Goal: Task Accomplishment & Management: Use online tool/utility

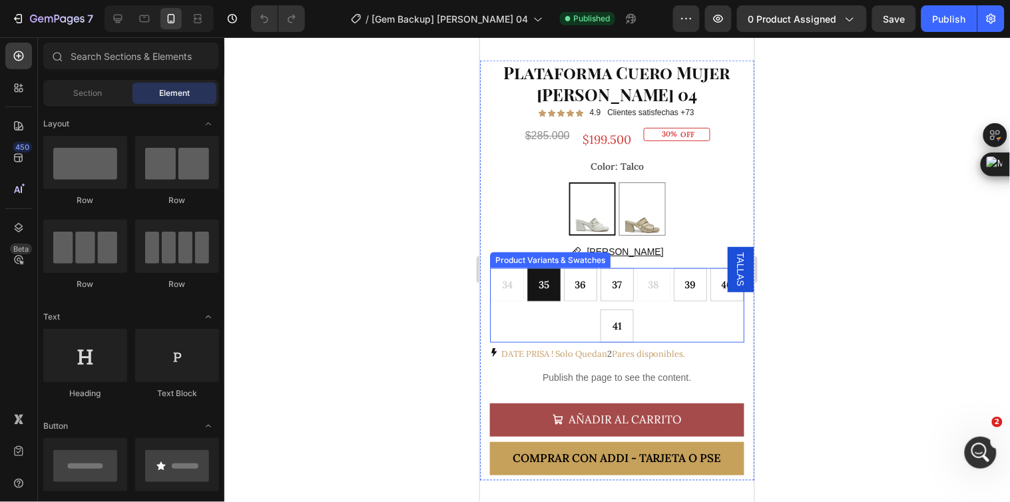
scroll to position [591, 0]
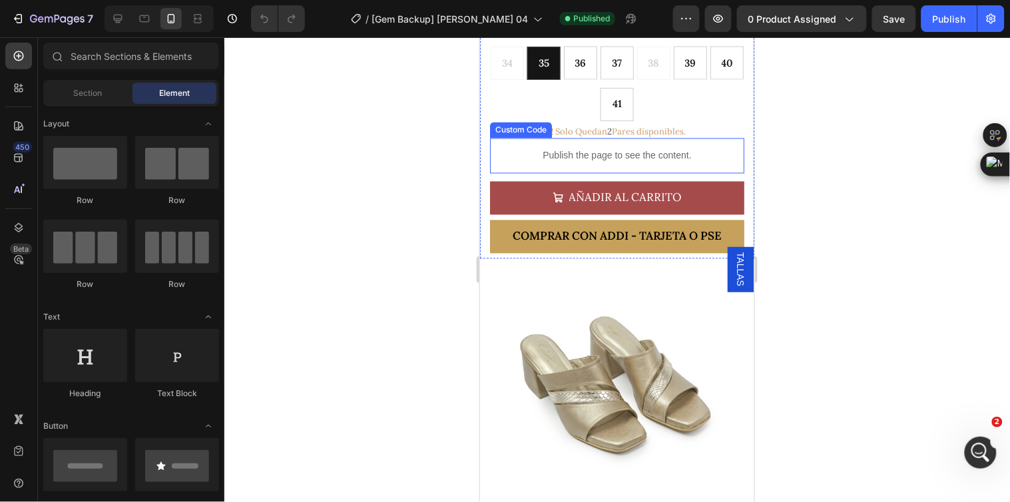
click at [601, 148] on p "Publish the page to see the content." at bounding box center [616, 155] width 254 height 14
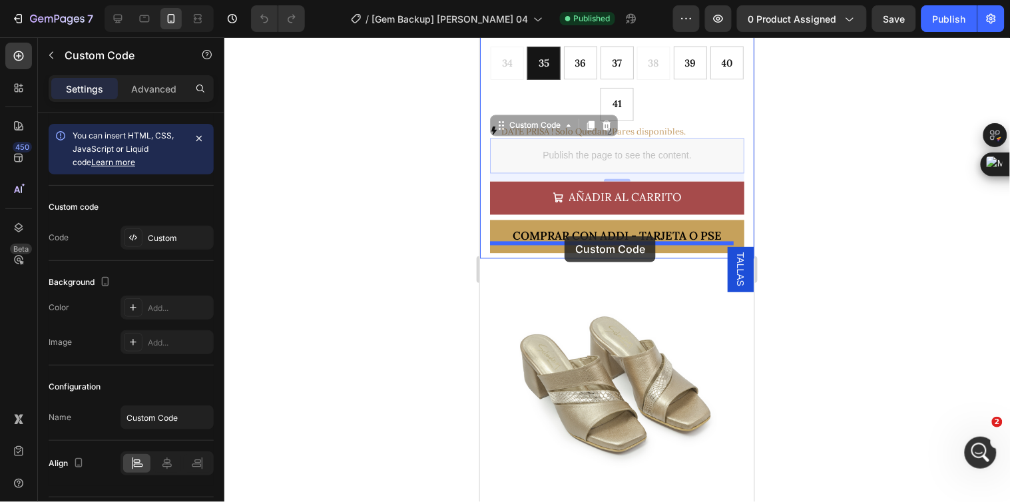
drag, startPoint x: 566, startPoint y: 168, endPoint x: 564, endPoint y: 236, distance: 67.9
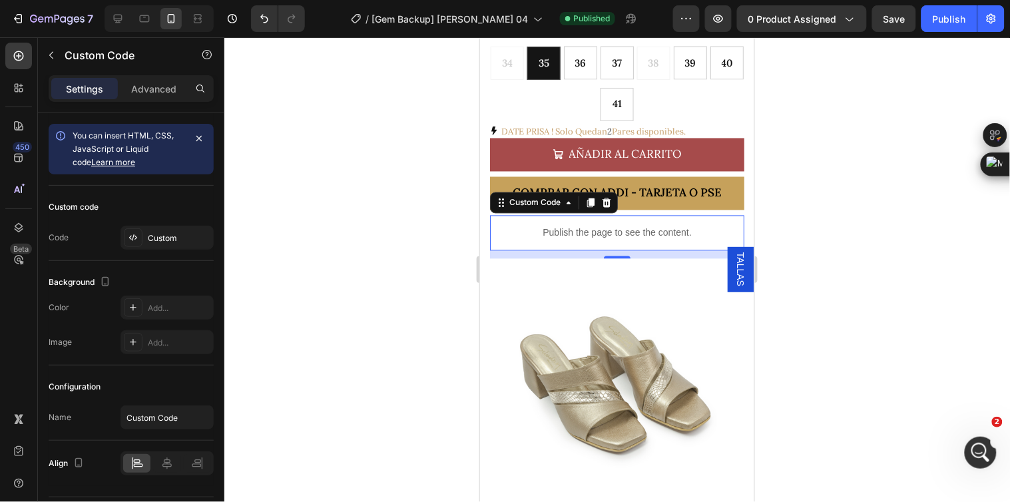
click at [799, 207] on div at bounding box center [616, 269] width 785 height 465
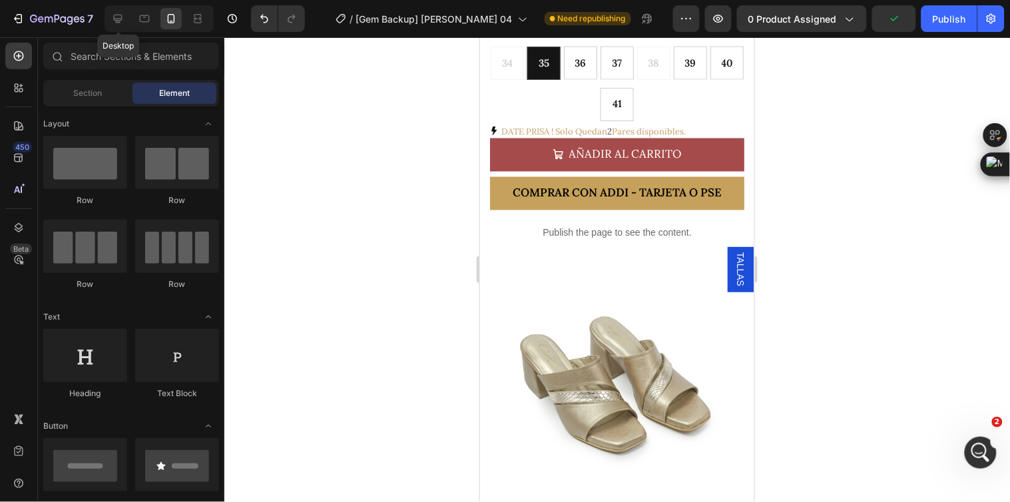
click at [121, 22] on icon at bounding box center [117, 18] width 13 height 13
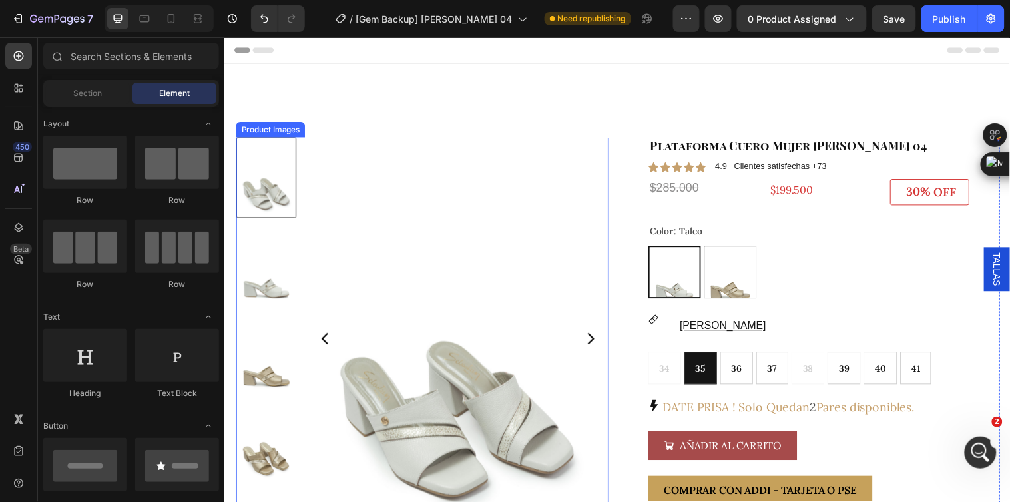
scroll to position [148, 0]
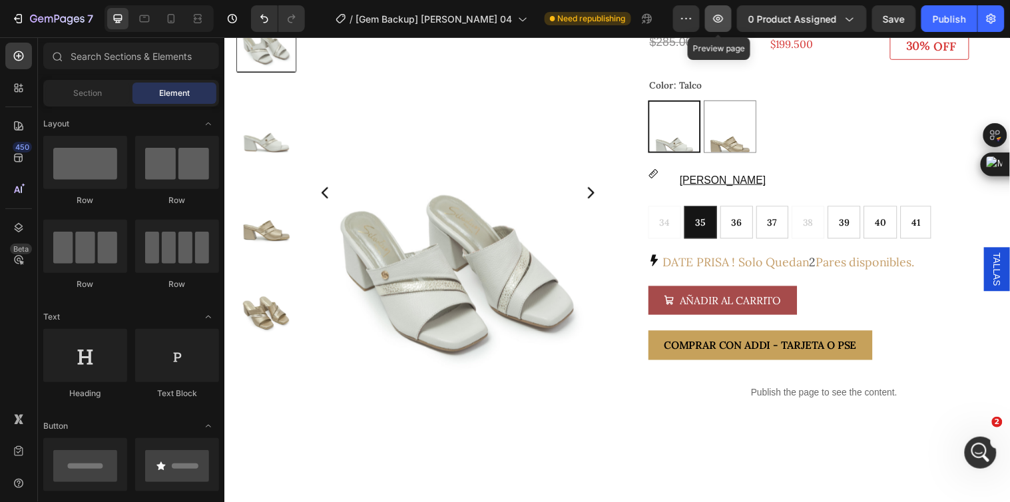
drag, startPoint x: 725, startPoint y: 21, endPoint x: 529, endPoint y: 83, distance: 205.9
click at [725, 21] on icon "button" at bounding box center [717, 18] width 13 height 13
click at [688, 20] on icon "button" at bounding box center [686, 18] width 13 height 13
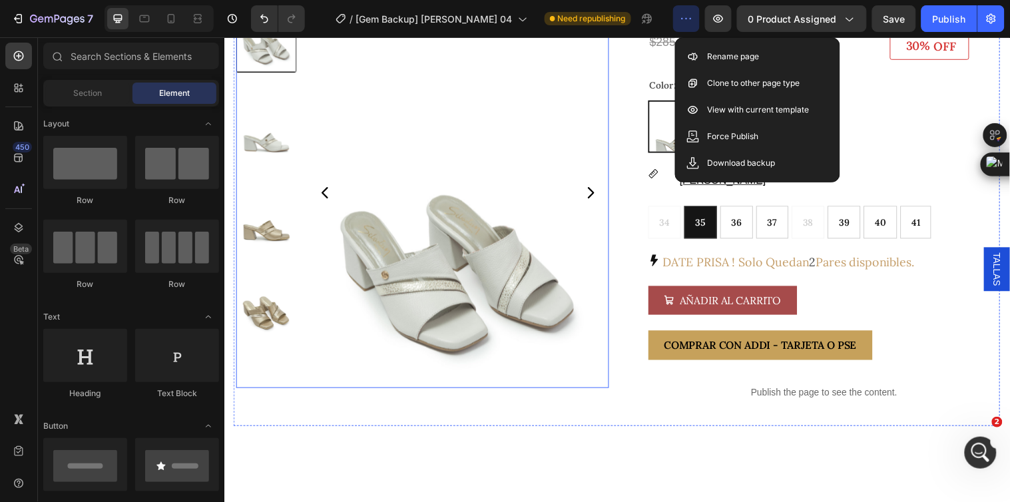
click at [594, 104] on img at bounding box center [461, 195] width 307 height 409
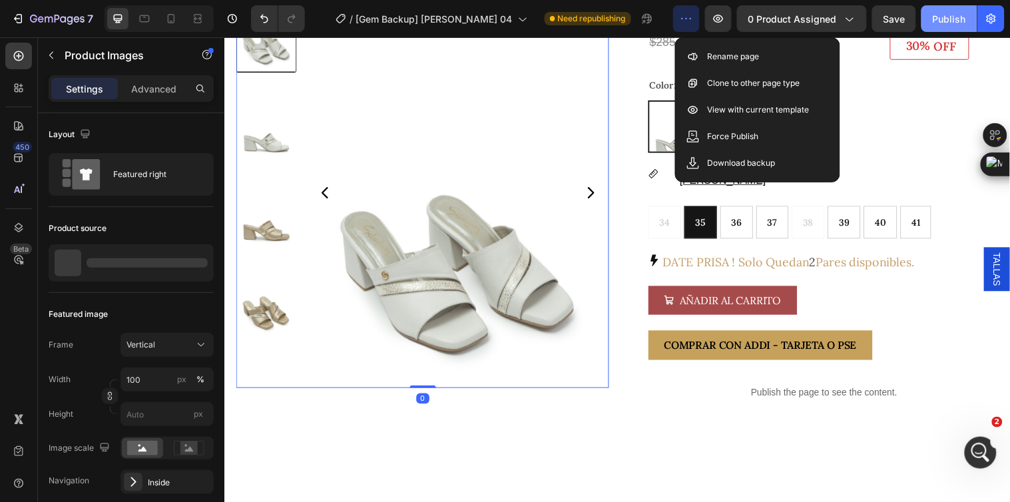
click at [937, 15] on div "Publish" at bounding box center [948, 19] width 33 height 14
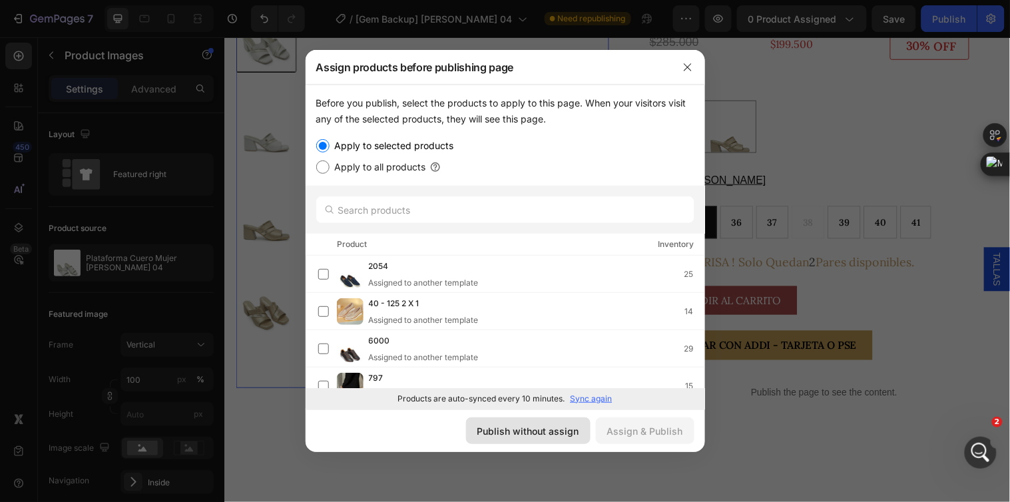
click at [523, 435] on div "Publish without assign" at bounding box center [528, 431] width 102 height 14
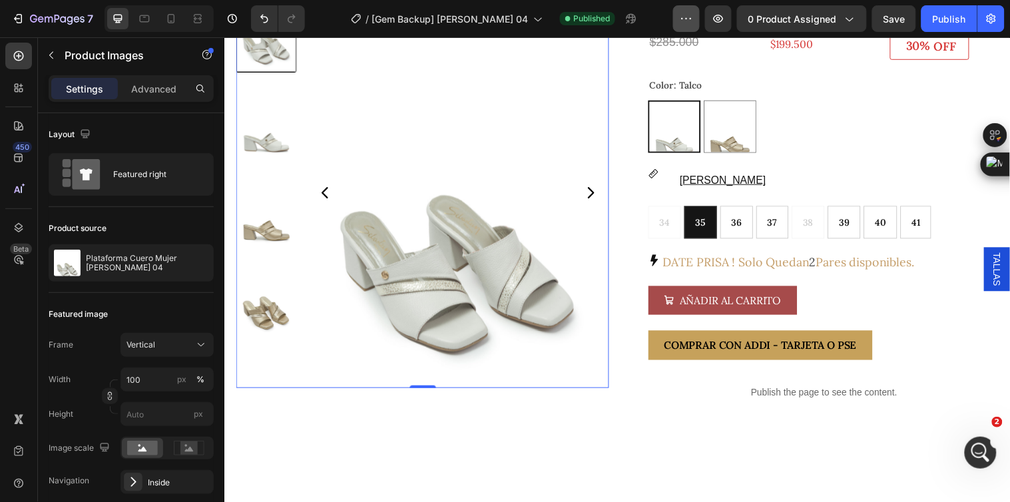
click at [683, 25] on button "button" at bounding box center [686, 18] width 27 height 27
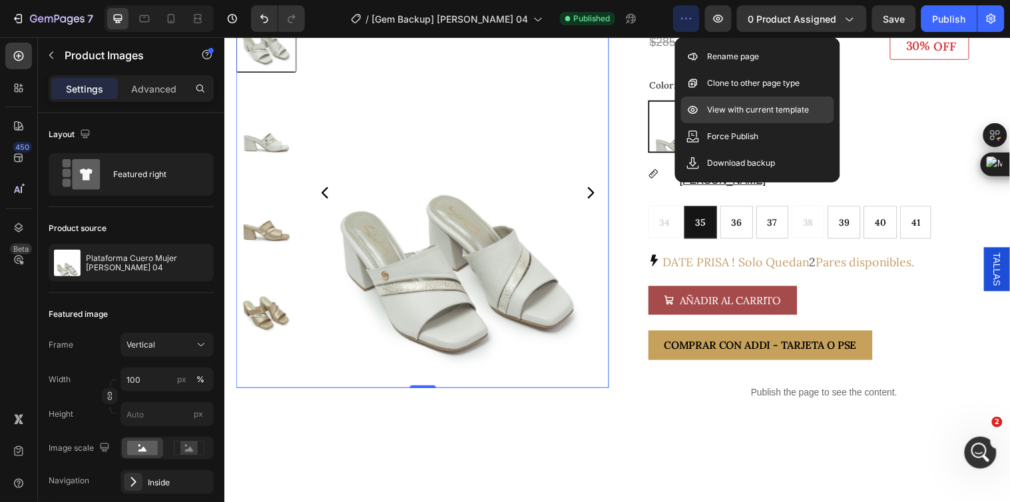
click at [724, 112] on p "View with current template" at bounding box center [759, 109] width 102 height 13
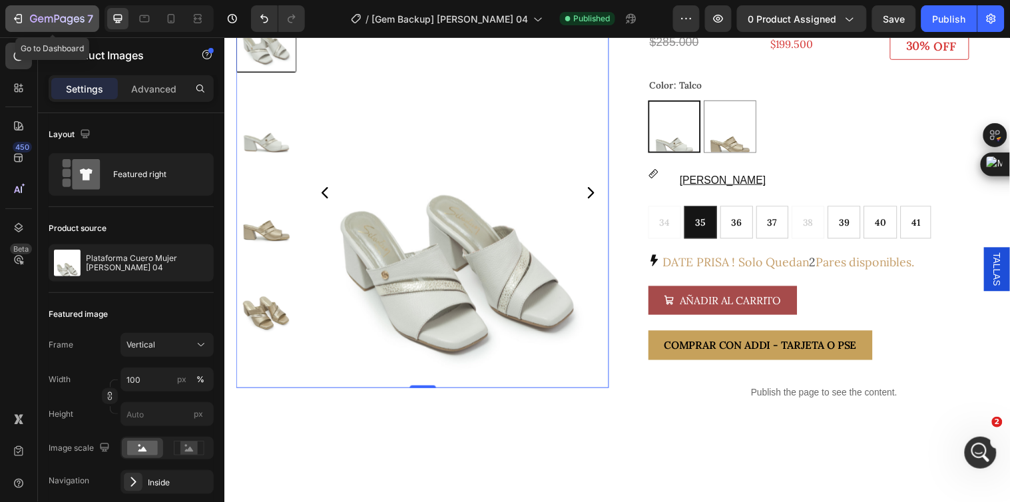
click at [14, 21] on icon "button" at bounding box center [17, 18] width 13 height 13
